Goal: Information Seeking & Learning: Learn about a topic

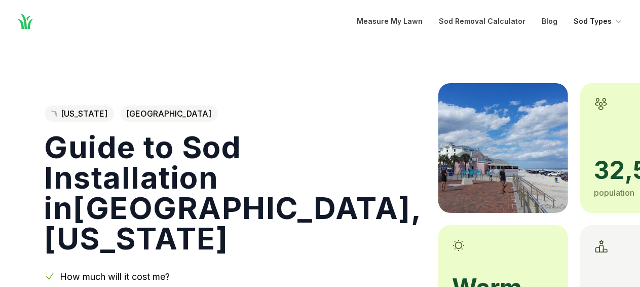
click at [609, 22] on button "Sod Types" at bounding box center [598, 21] width 50 height 12
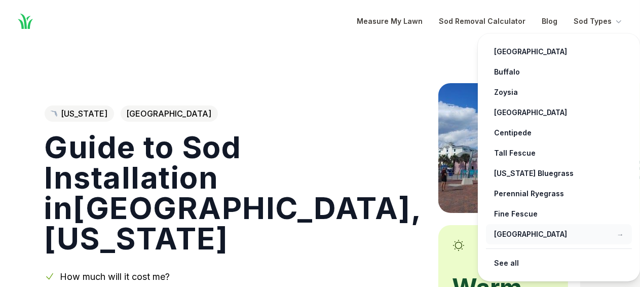
click at [500, 234] on link "[GEOGRAPHIC_DATA] →" at bounding box center [559, 234] width 146 height 20
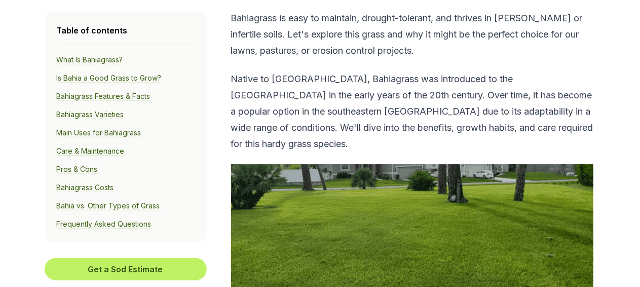
scroll to position [405, 0]
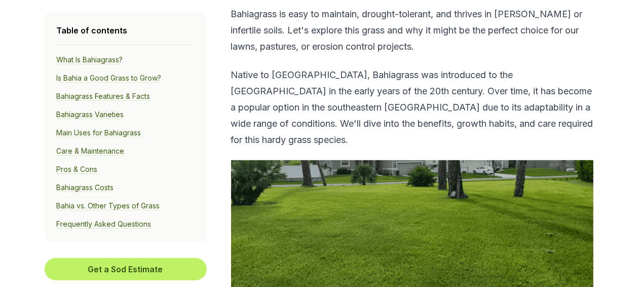
click at [75, 150] on link "Care & Maintenance" at bounding box center [91, 150] width 68 height 9
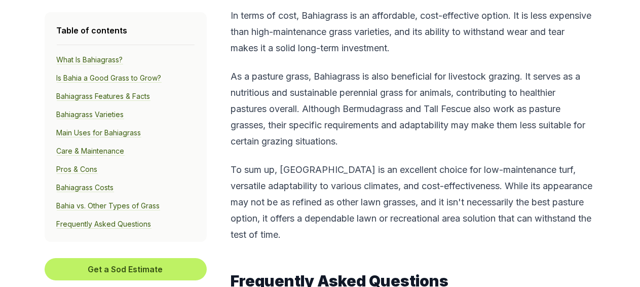
scroll to position [6311, 0]
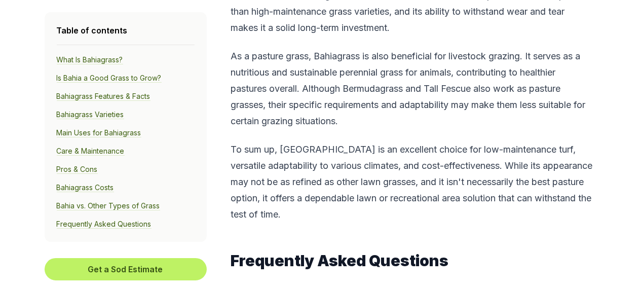
click at [99, 222] on link "Frequently Asked Questions" at bounding box center [104, 223] width 95 height 9
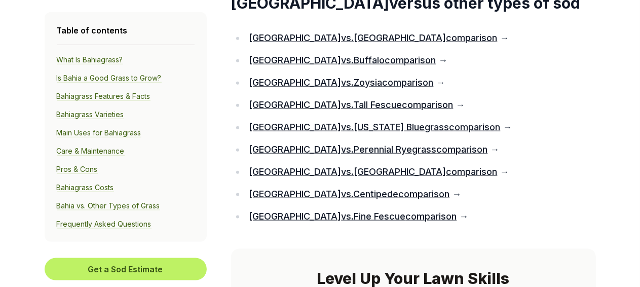
scroll to position [7415, 0]
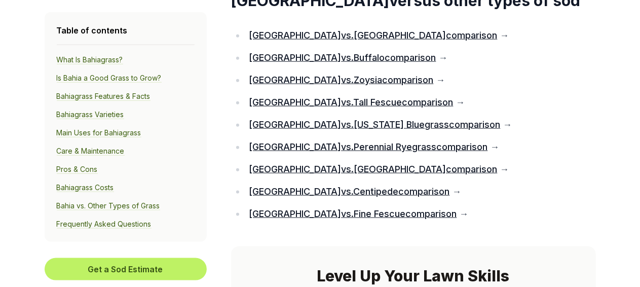
click at [335, 174] on link "Bahia vs. St. Augustine comparison" at bounding box center [373, 169] width 248 height 11
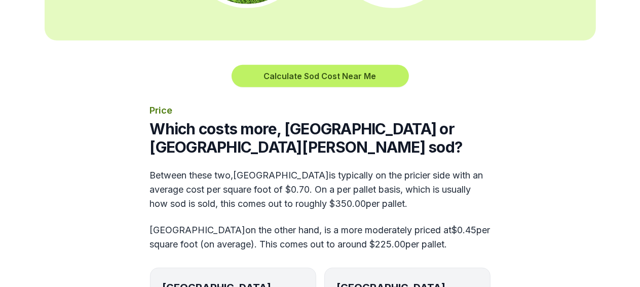
scroll to position [155, 0]
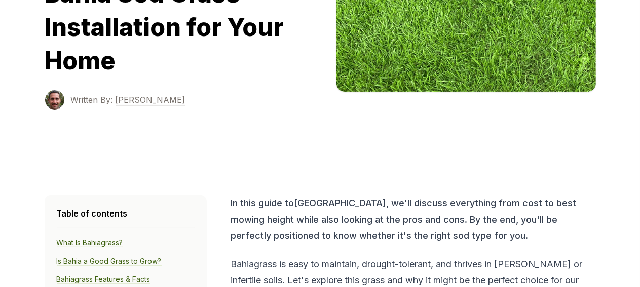
scroll to position [6585, 0]
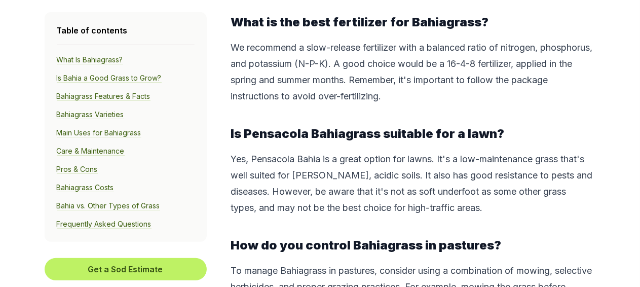
click at [118, 114] on link "Bahiagrass Varieties" at bounding box center [90, 114] width 67 height 9
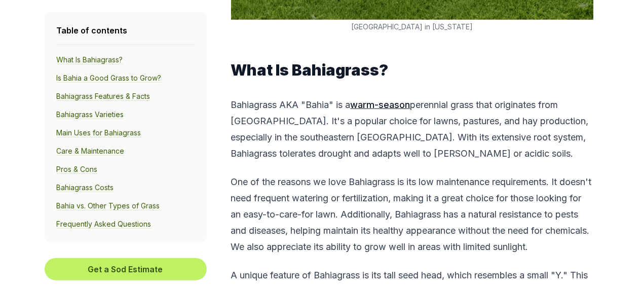
scroll to position [615, 0]
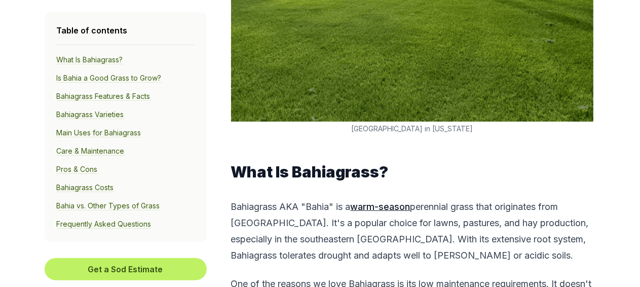
click at [99, 59] on link "What Is Bahiagrass?" at bounding box center [90, 59] width 66 height 9
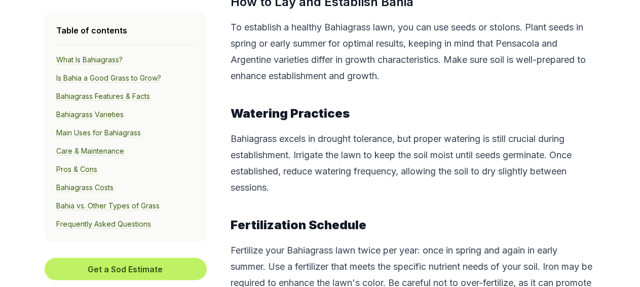
scroll to position [4165, 0]
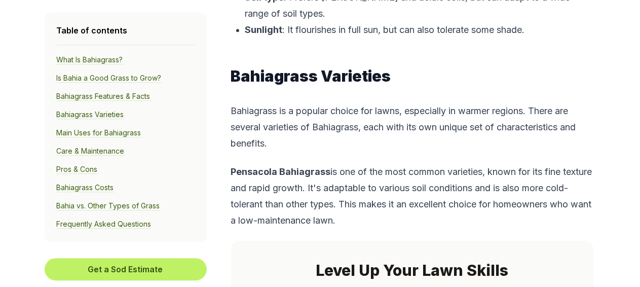
scroll to position [6490, 0]
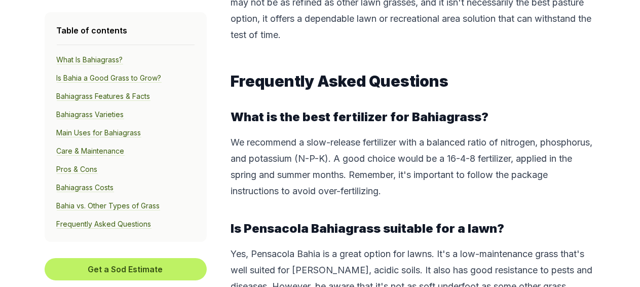
scroll to position [4049, 0]
